Goal: Task Accomplishment & Management: Complete application form

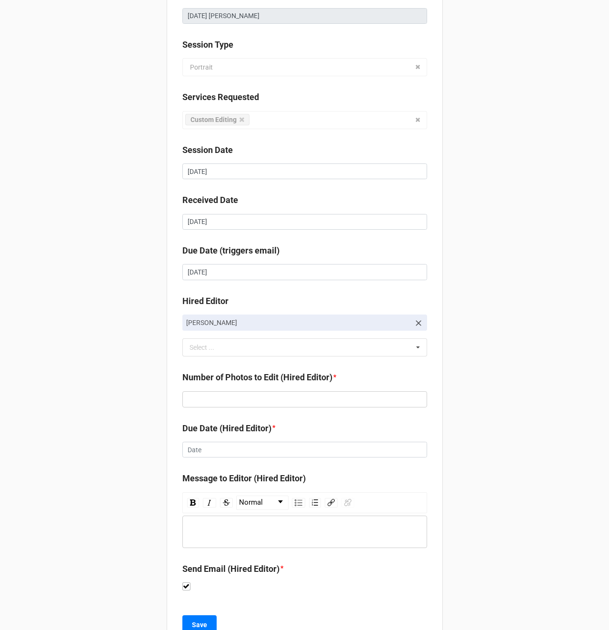
scroll to position [130, 0]
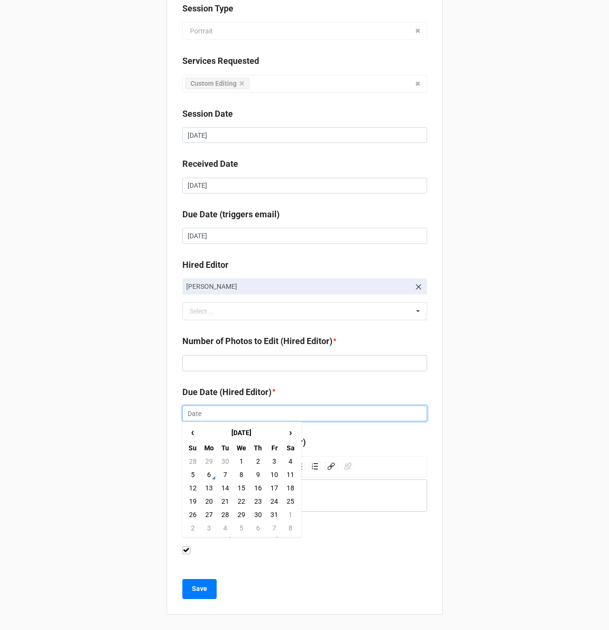
click at [194, 412] on input "text" at bounding box center [304, 413] width 245 height 16
click at [235, 474] on td "8" at bounding box center [241, 474] width 16 height 13
type input "[DATE]"
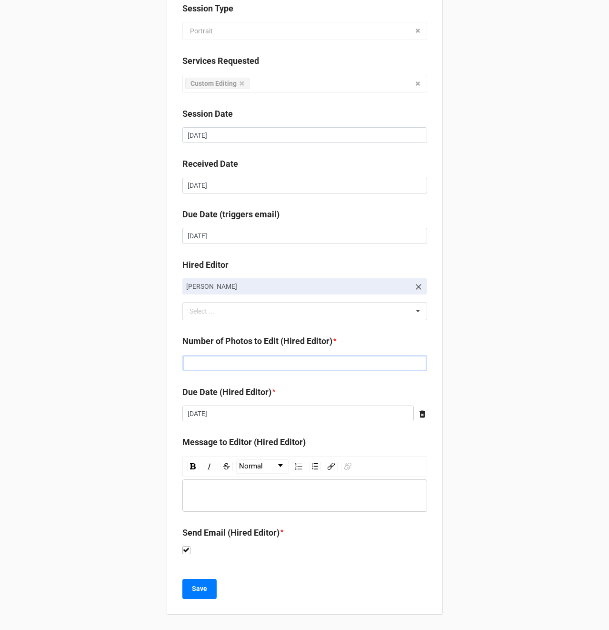
click at [212, 355] on input "text" at bounding box center [304, 363] width 245 height 16
click at [211, 362] on input "text" at bounding box center [304, 363] width 245 height 16
type input "116"
click at [88, 361] on div "Client Andrea Flanagan Job Name 09/30/2025 Natalie Cowgill Session Type Portrai…" at bounding box center [304, 250] width 609 height 760
click at [198, 592] on b "Save" at bounding box center [199, 588] width 15 height 10
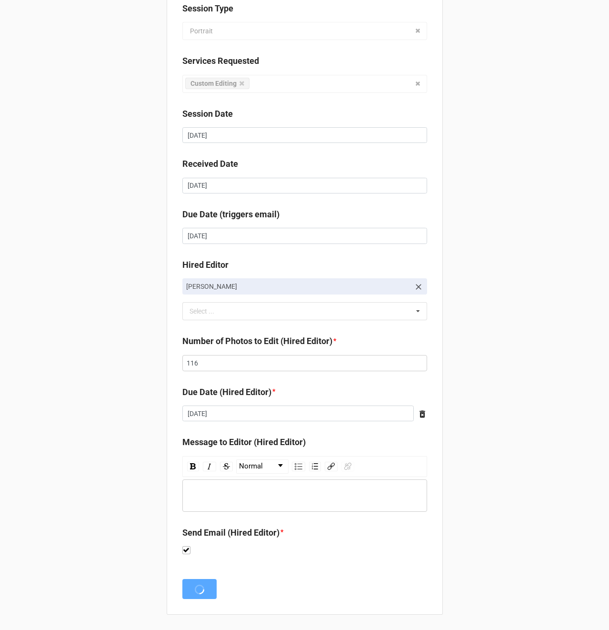
scroll to position [0, 0]
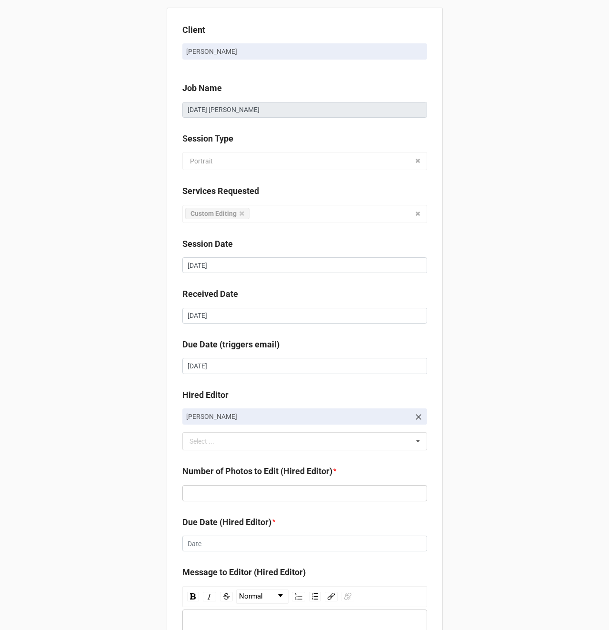
scroll to position [130, 0]
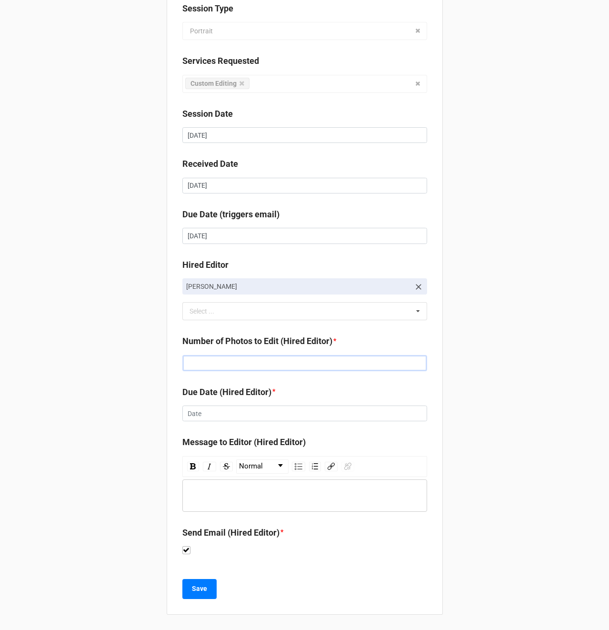
click at [209, 362] on input "text" at bounding box center [304, 363] width 245 height 16
type input "84"
click at [200, 416] on input "text" at bounding box center [304, 413] width 245 height 16
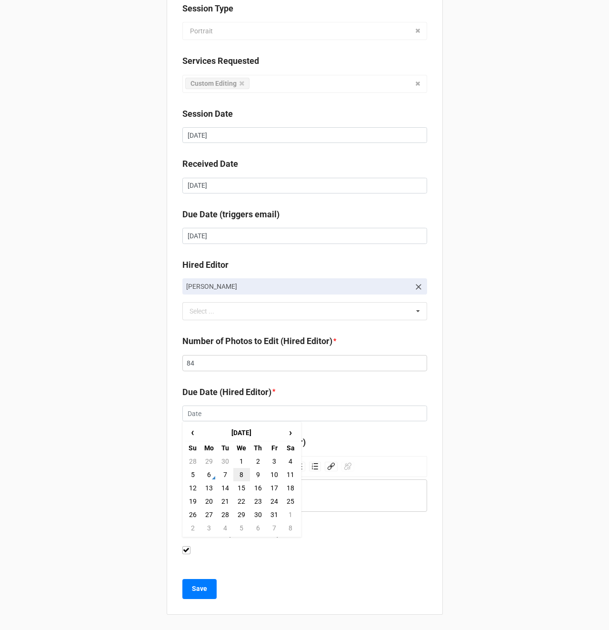
click at [238, 472] on td "8" at bounding box center [241, 474] width 16 height 13
type input "[DATE]"
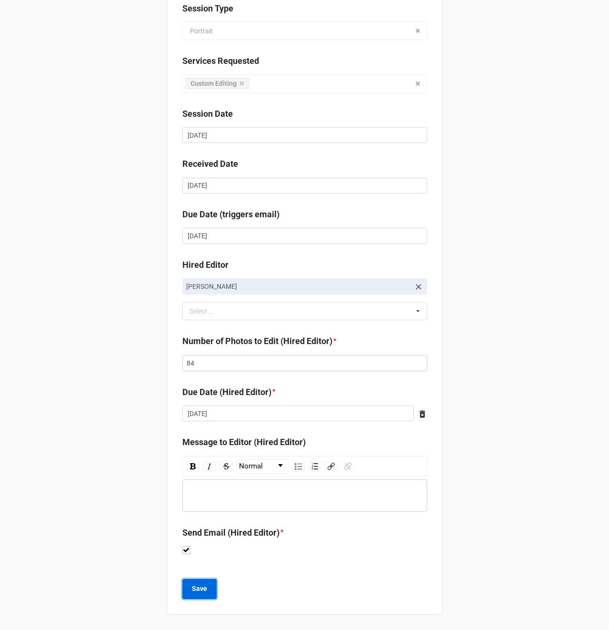
click at [192, 586] on b "Save" at bounding box center [199, 588] width 15 height 10
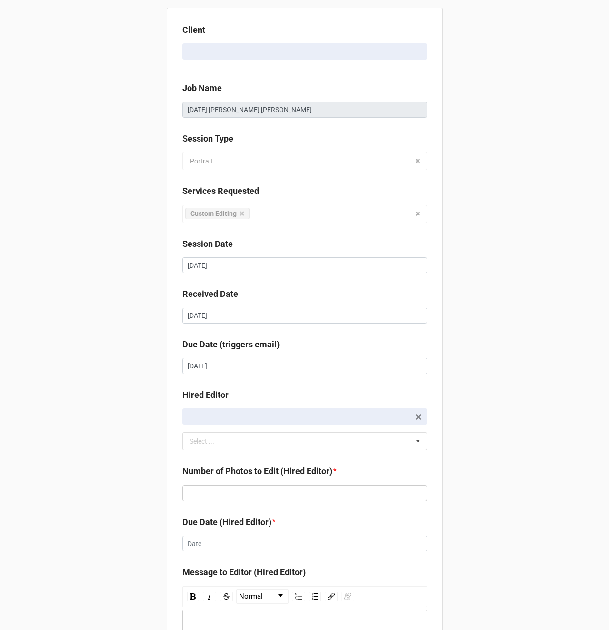
scroll to position [112, 0]
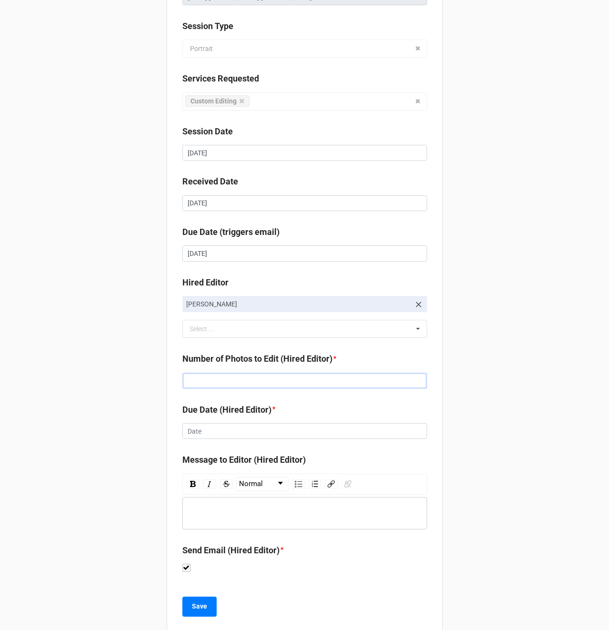
drag, startPoint x: 221, startPoint y: 383, endPoint x: 239, endPoint y: 380, distance: 17.6
click at [221, 383] on input "text" at bounding box center [304, 380] width 245 height 16
type input "143"
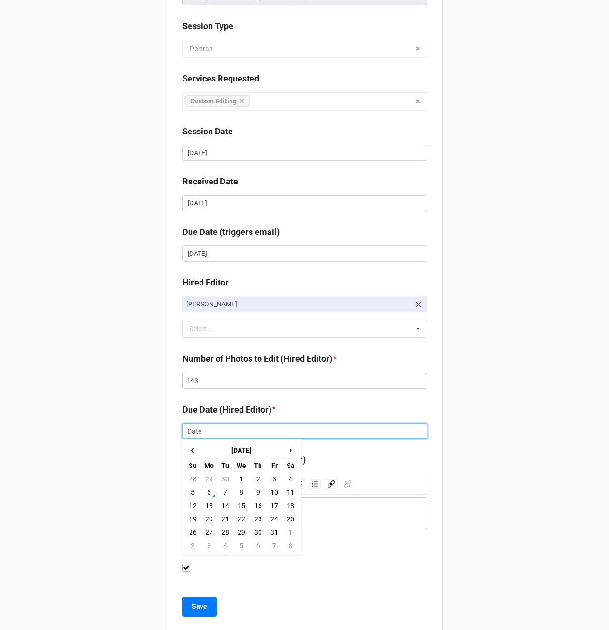
click at [196, 430] on input "text" at bounding box center [304, 431] width 245 height 16
click at [239, 493] on td "8" at bounding box center [241, 491] width 16 height 13
type input "[DATE]"
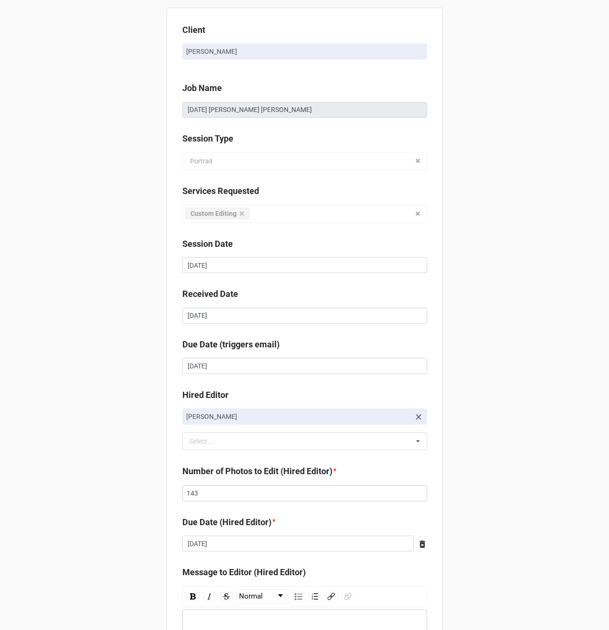
scroll to position [130, 0]
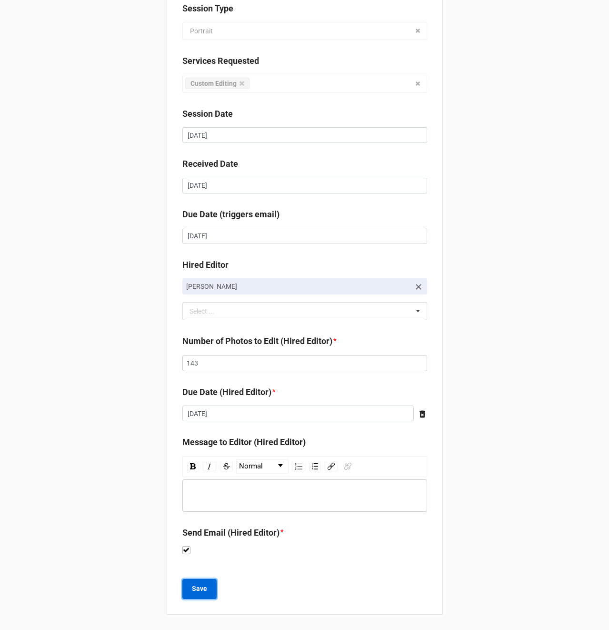
click at [193, 591] on b "Save" at bounding box center [199, 588] width 15 height 10
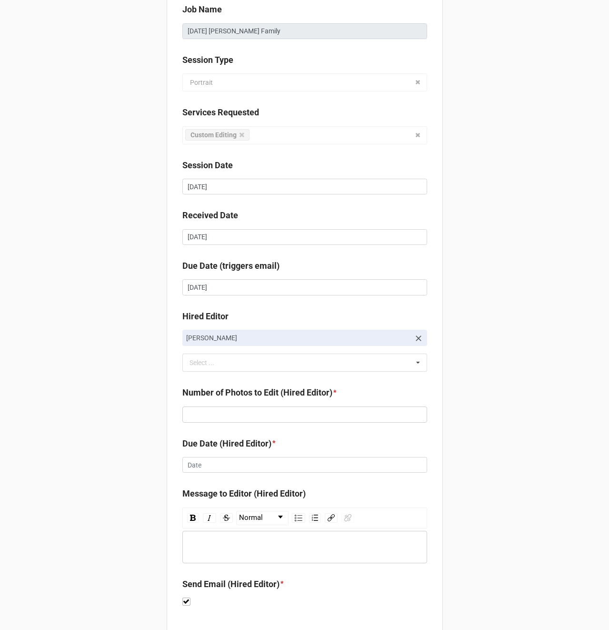
scroll to position [96, 0]
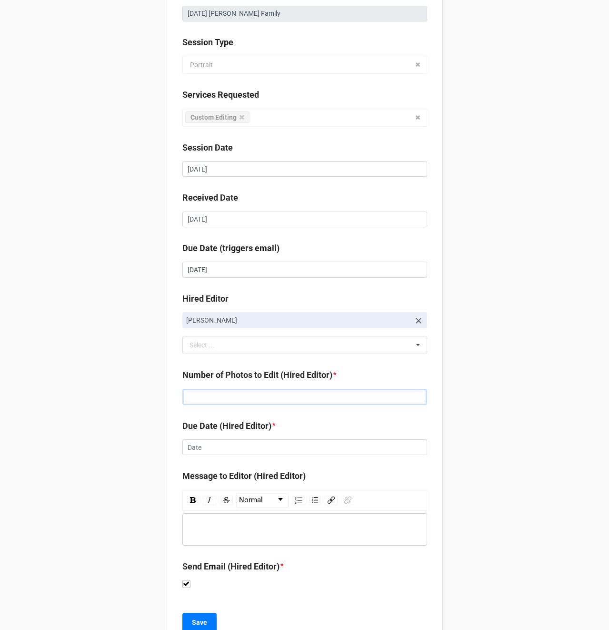
click at [213, 398] on input "text" at bounding box center [304, 397] width 245 height 16
type input "180"
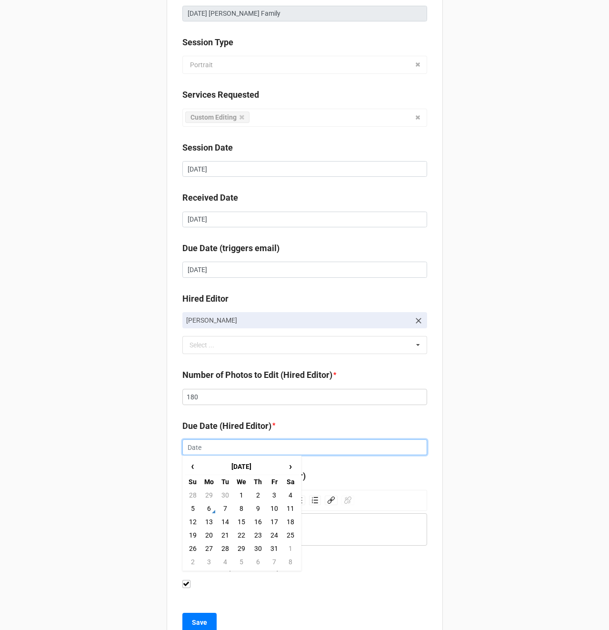
click at [215, 445] on input "text" at bounding box center [304, 447] width 245 height 16
click at [239, 511] on td "8" at bounding box center [241, 508] width 16 height 13
type input "[DATE]"
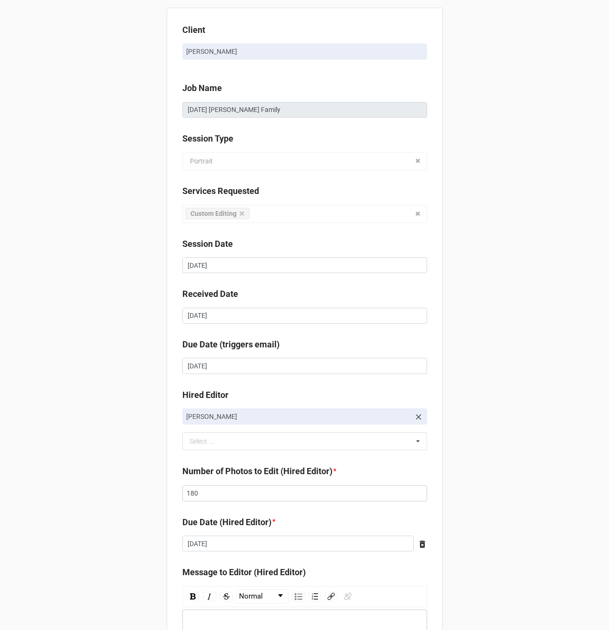
scroll to position [130, 0]
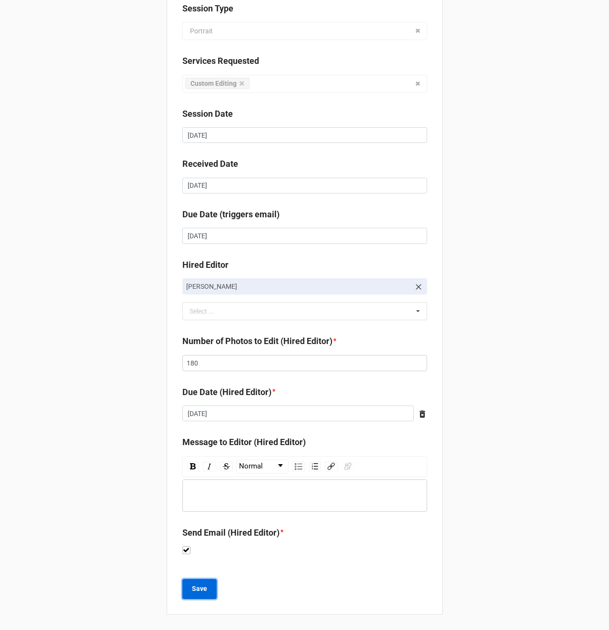
click at [195, 594] on button "Save" at bounding box center [199, 589] width 34 height 20
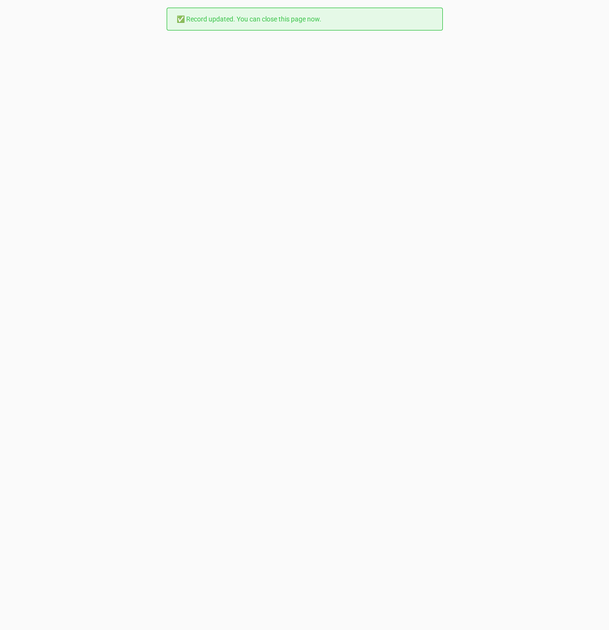
scroll to position [0, 0]
